Goal: Check status: Check status

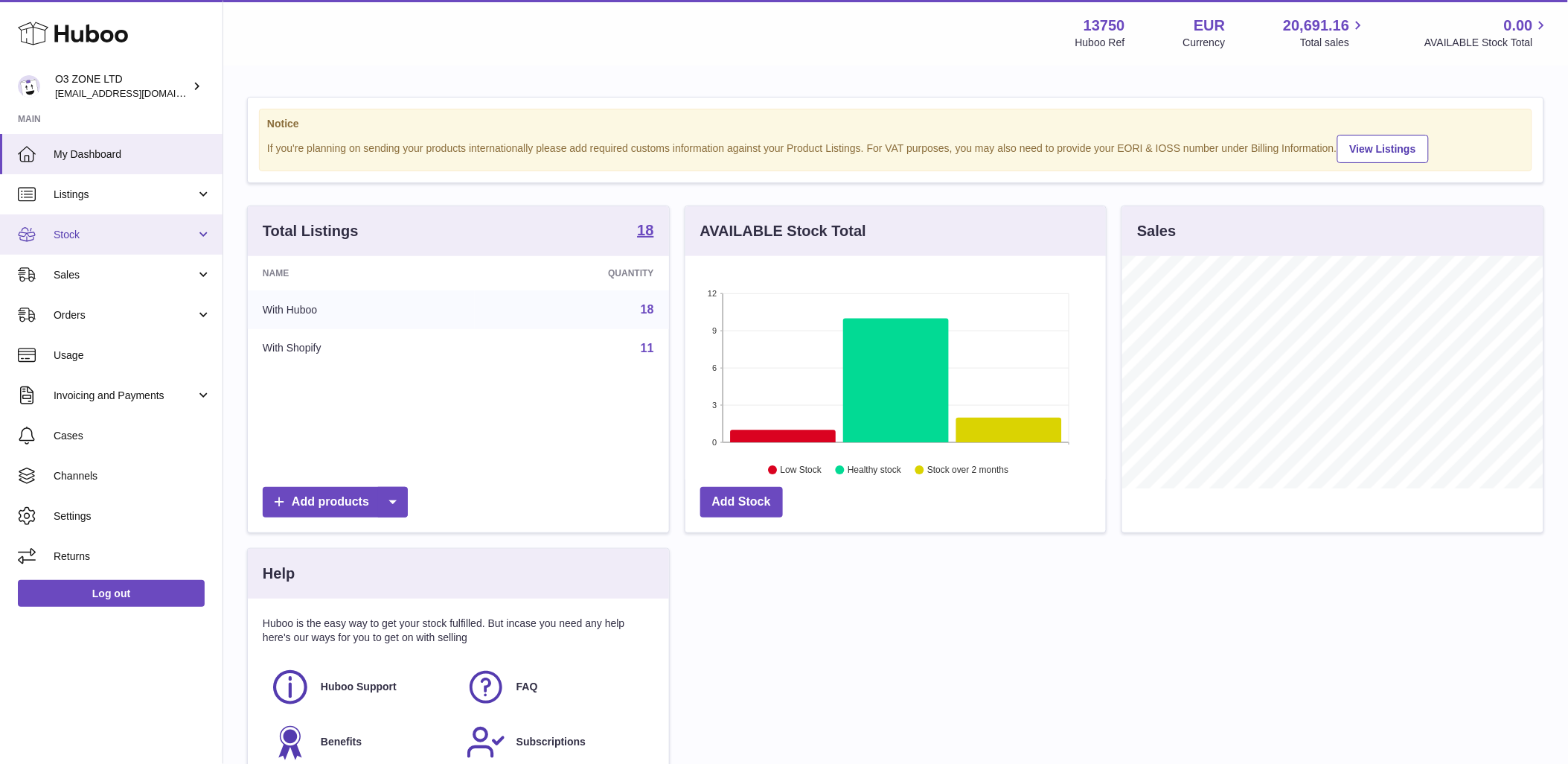
scroll to position [232, 420]
drag, startPoint x: 56, startPoint y: 222, endPoint x: 73, endPoint y: 229, distance: 18.4
click at [57, 222] on link "Stock" at bounding box center [111, 235] width 222 height 40
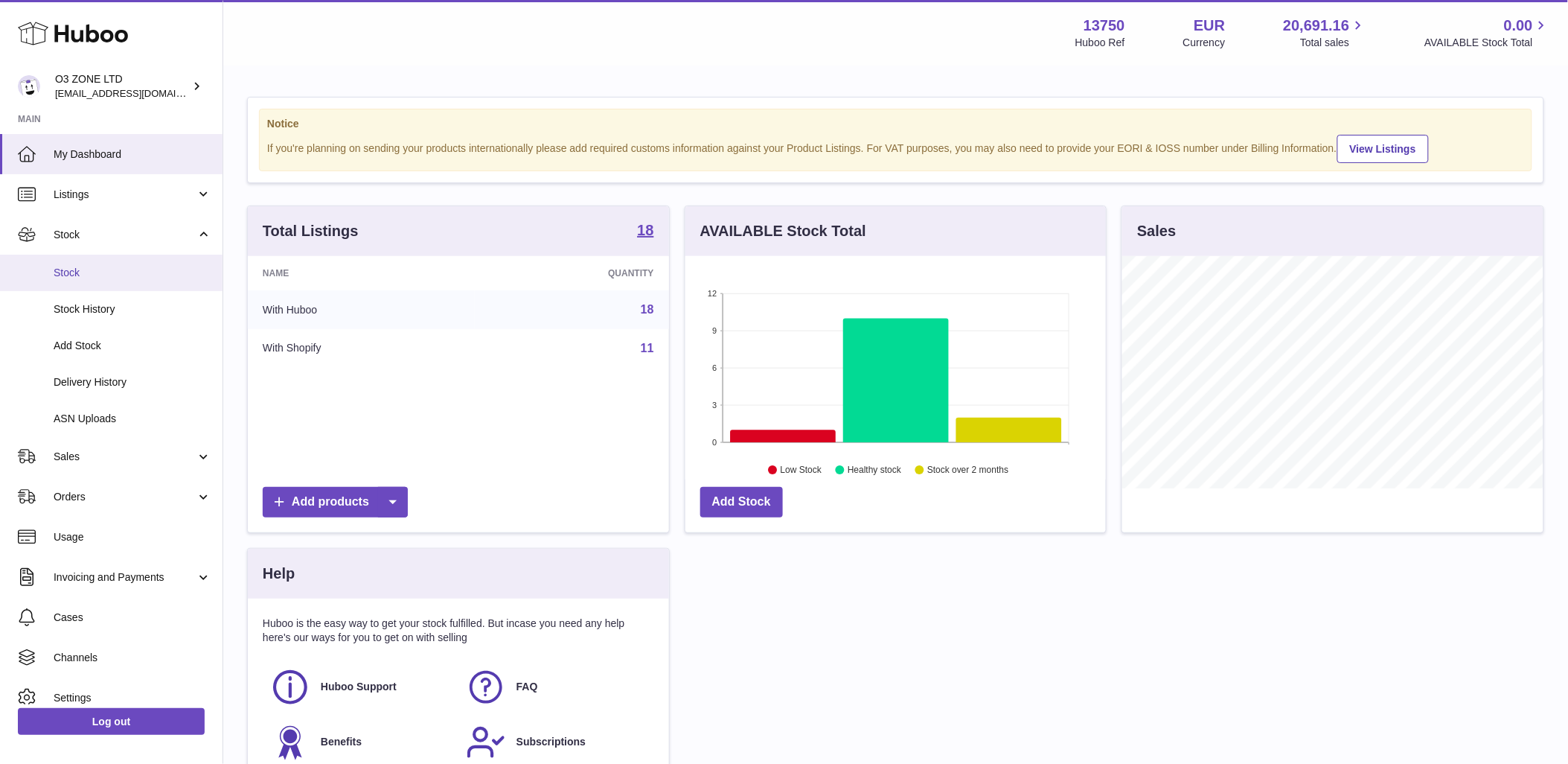
drag, startPoint x: 71, startPoint y: 270, endPoint x: 85, endPoint y: 282, distance: 18.4
click at [73, 270] on span "Stock" at bounding box center [132, 272] width 158 height 14
click at [77, 263] on link "Stock" at bounding box center [111, 273] width 222 height 37
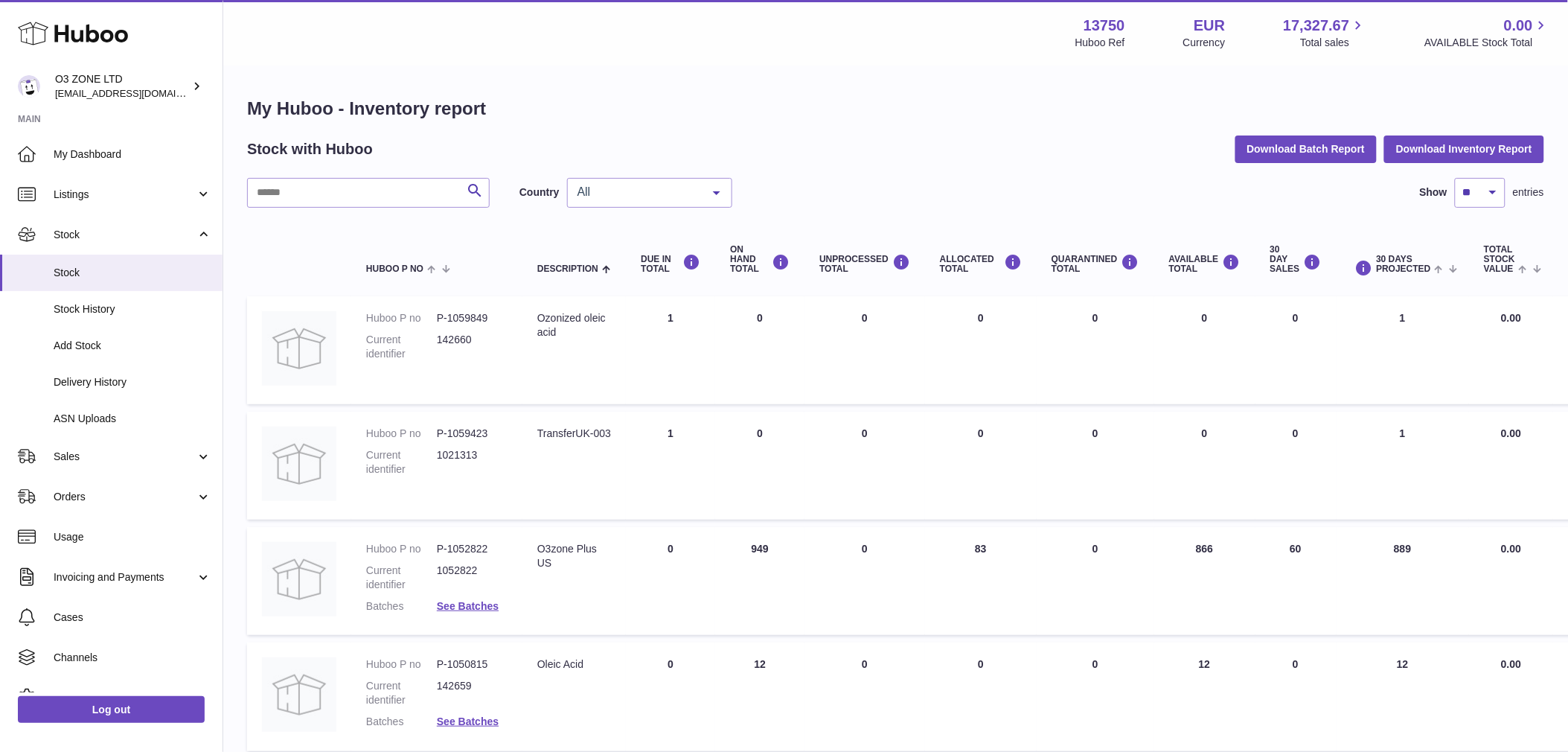
click at [609, 201] on div "All" at bounding box center [650, 193] width 165 height 30
click at [600, 292] on span "NL" at bounding box center [650, 282] width 164 height 30
click at [606, 186] on span "NL" at bounding box center [637, 192] width 128 height 15
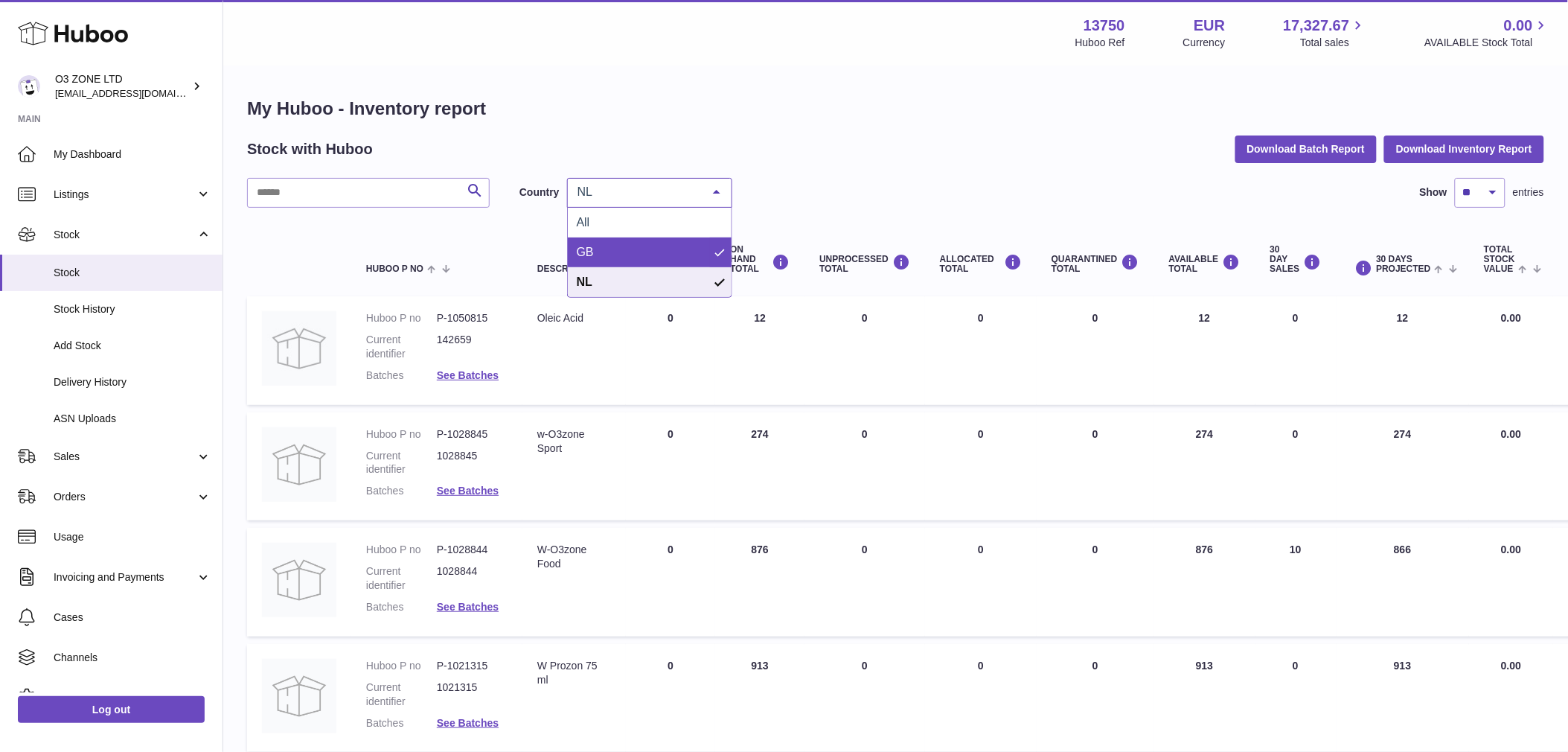
click at [603, 256] on span "GB" at bounding box center [650, 252] width 164 height 30
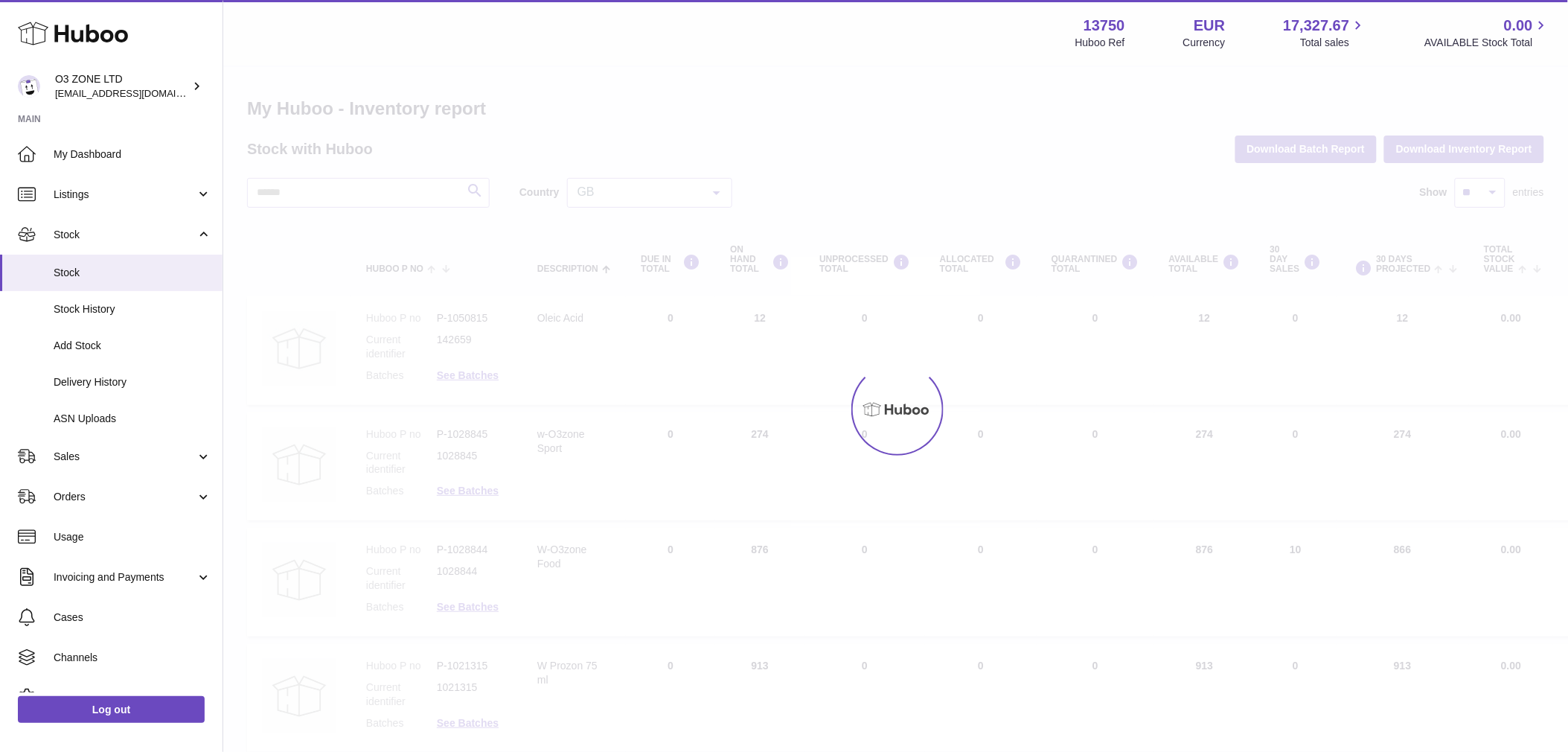
click at [705, 188] on div at bounding box center [896, 409] width 1345 height 685
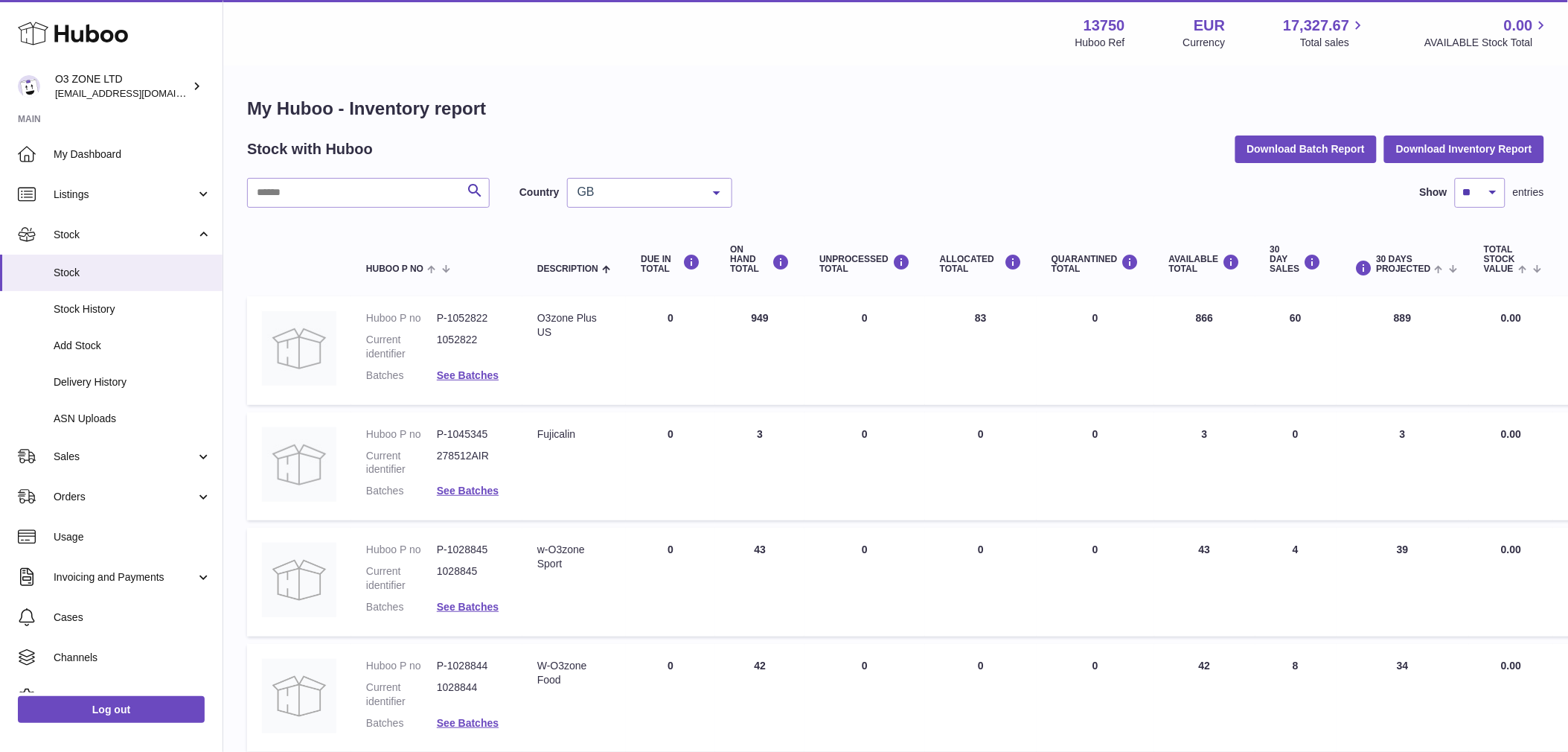
click at [705, 188] on div at bounding box center [717, 193] width 30 height 28
click at [648, 277] on span "NL" at bounding box center [650, 282] width 164 height 30
